Goal: Register for event/course

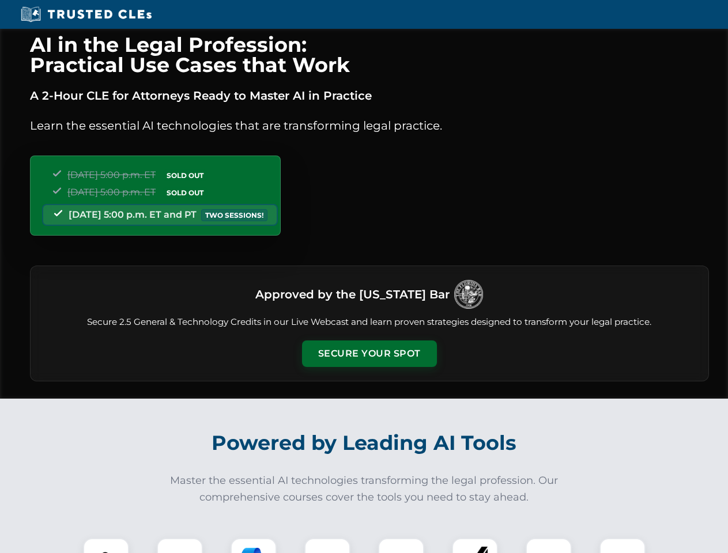
click at [369, 354] on button "Secure Your Spot" at bounding box center [369, 354] width 135 height 27
